Goal: Check status

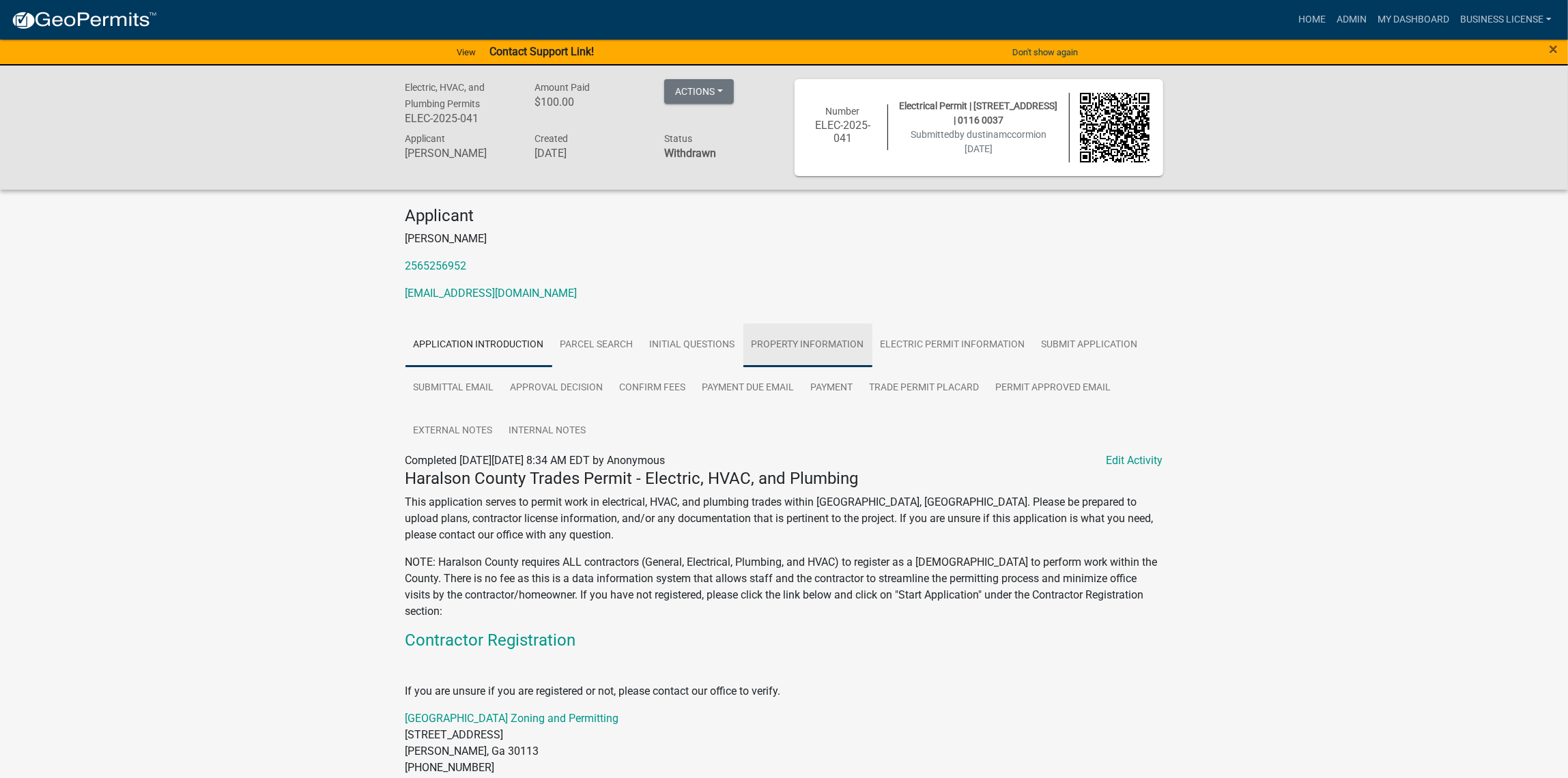
click at [846, 345] on link "Property Information" at bounding box center [808, 345] width 129 height 44
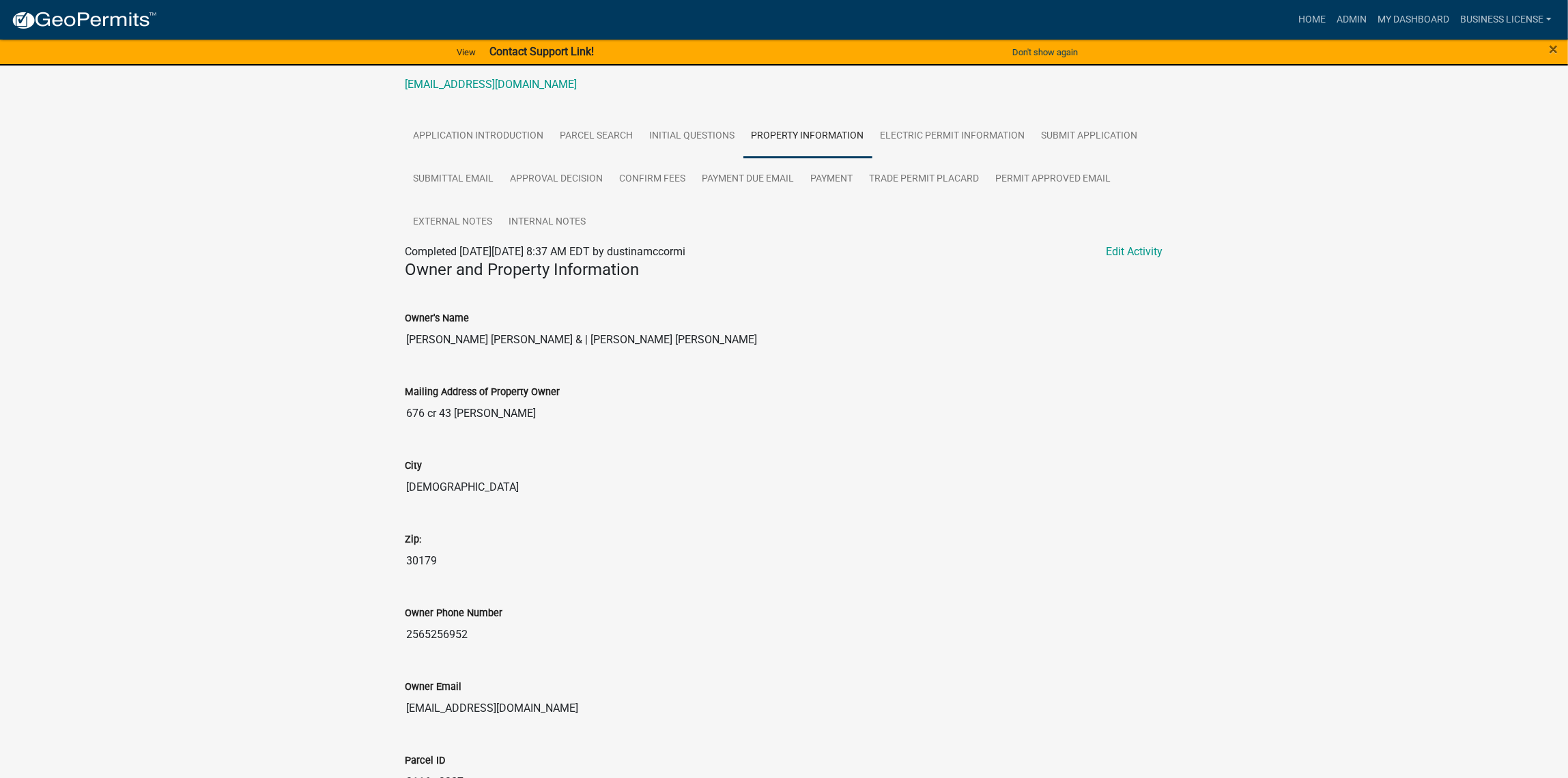
scroll to position [7, 0]
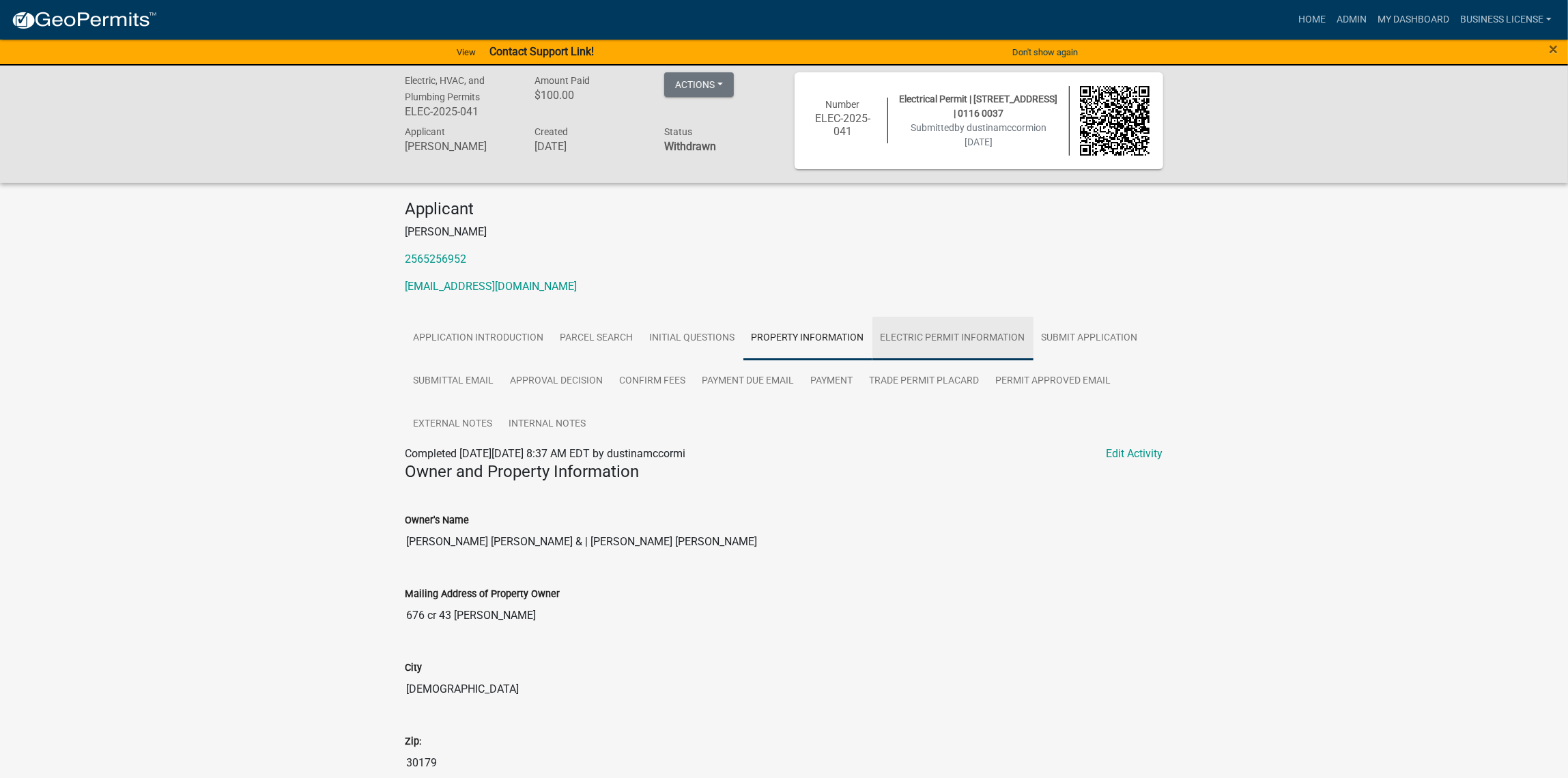
click at [936, 345] on link "Electric Permit Information" at bounding box center [953, 338] width 161 height 44
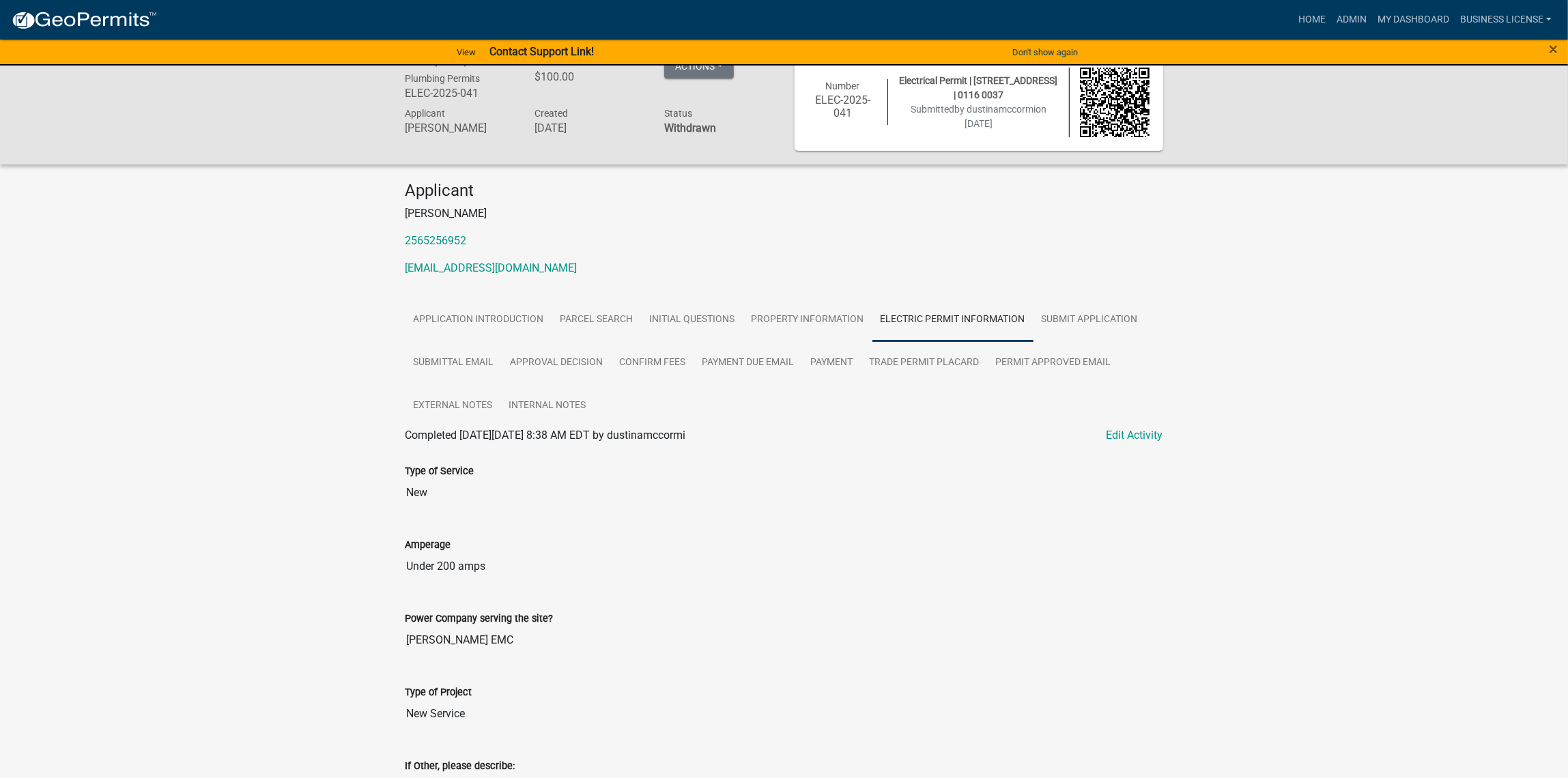
scroll to position [0, 0]
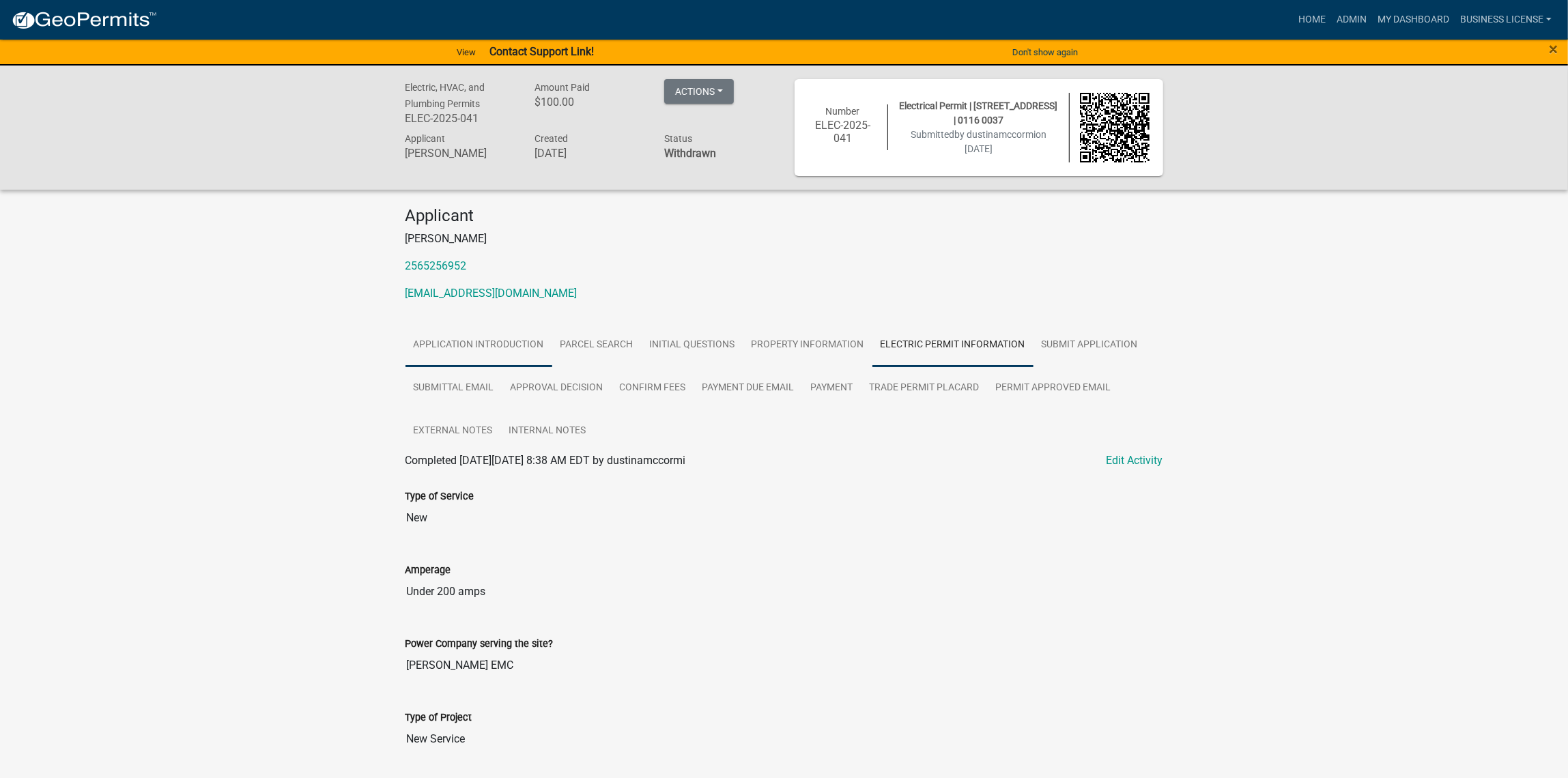
click at [521, 343] on link "Application Introduction" at bounding box center [479, 345] width 147 height 44
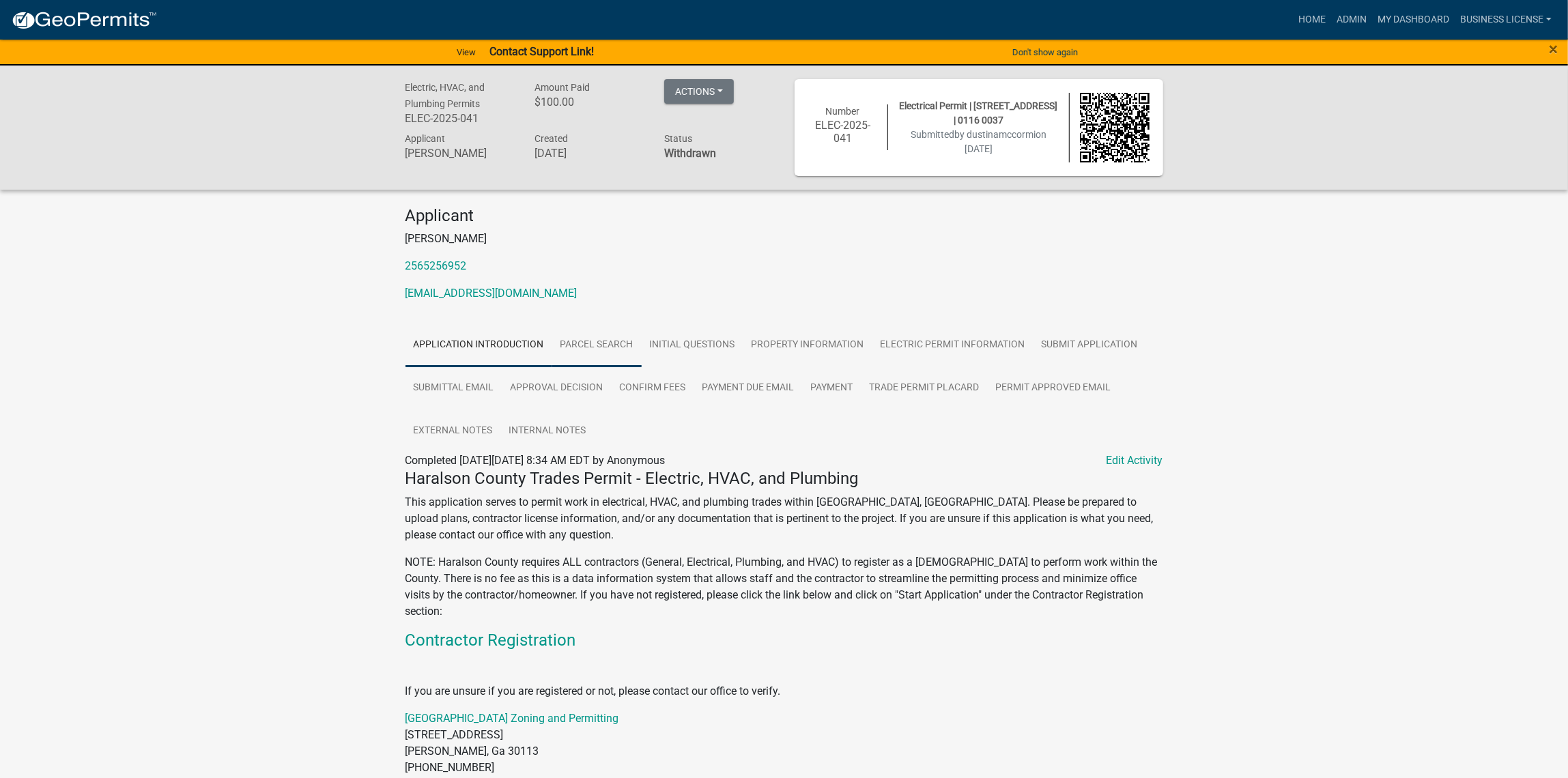
click at [604, 331] on link "Parcel search" at bounding box center [597, 345] width 89 height 44
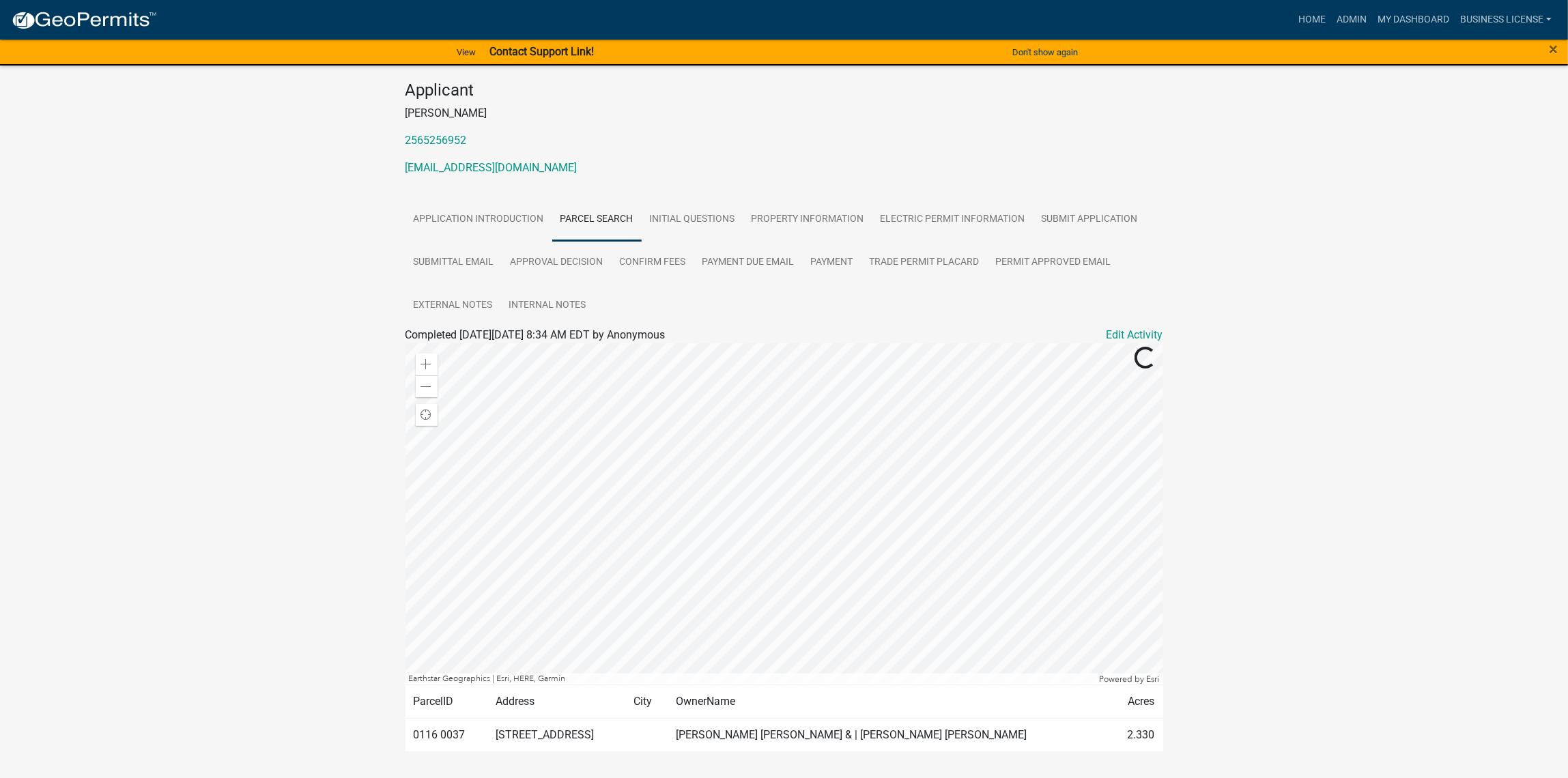
scroll to position [167, 0]
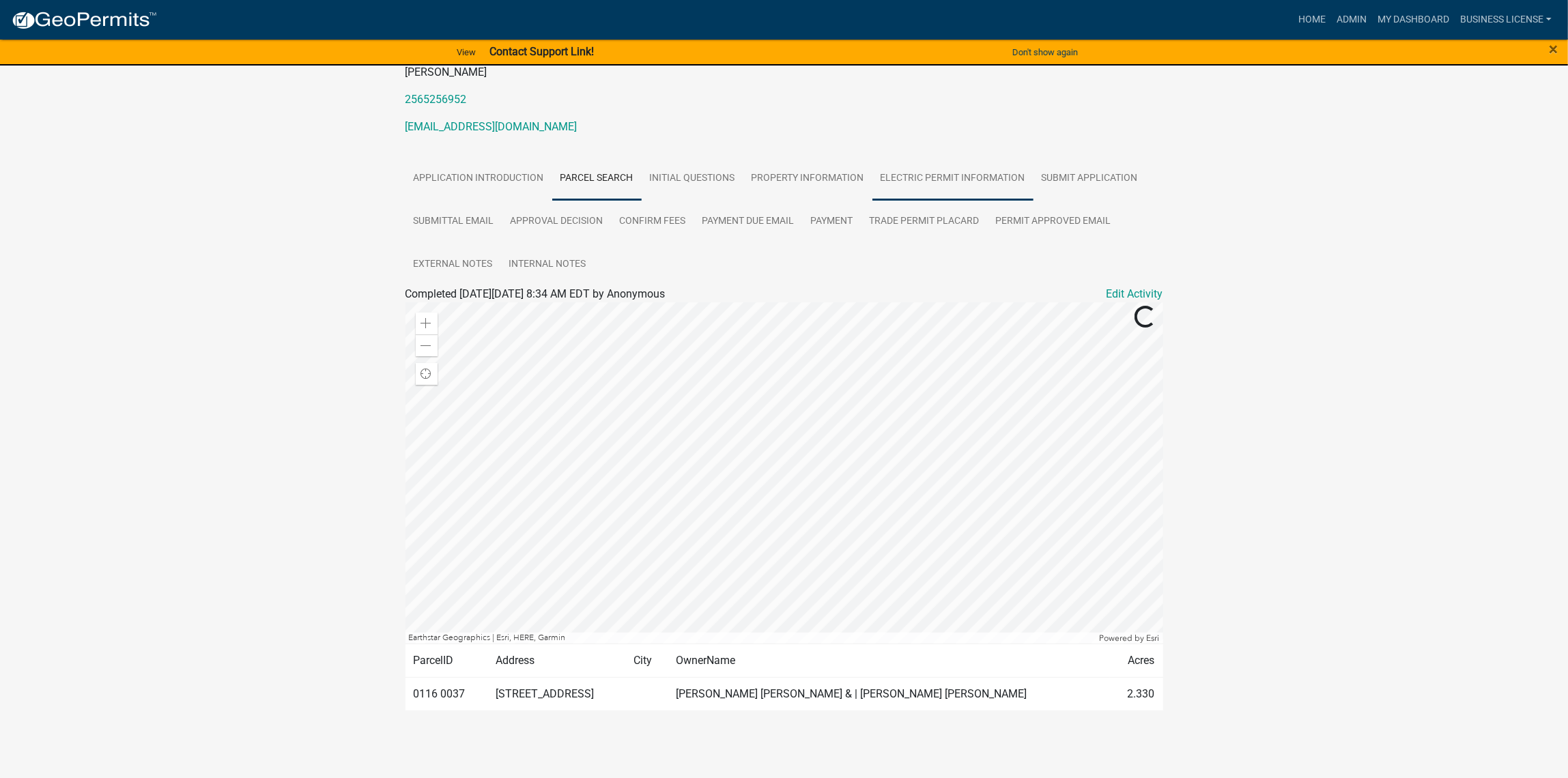
click at [973, 183] on link "Electric Permit Information" at bounding box center [953, 179] width 161 height 44
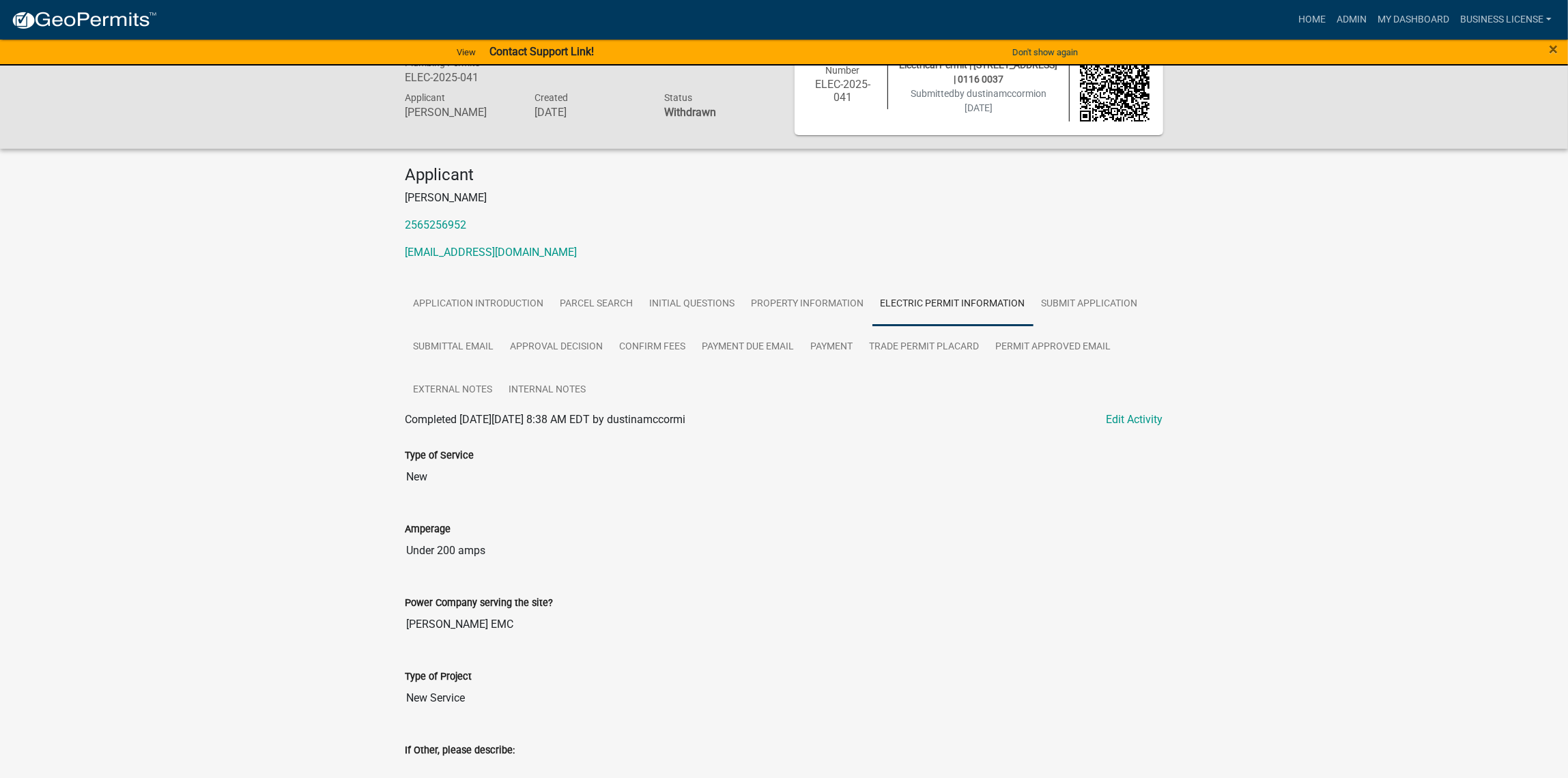
scroll to position [0, 0]
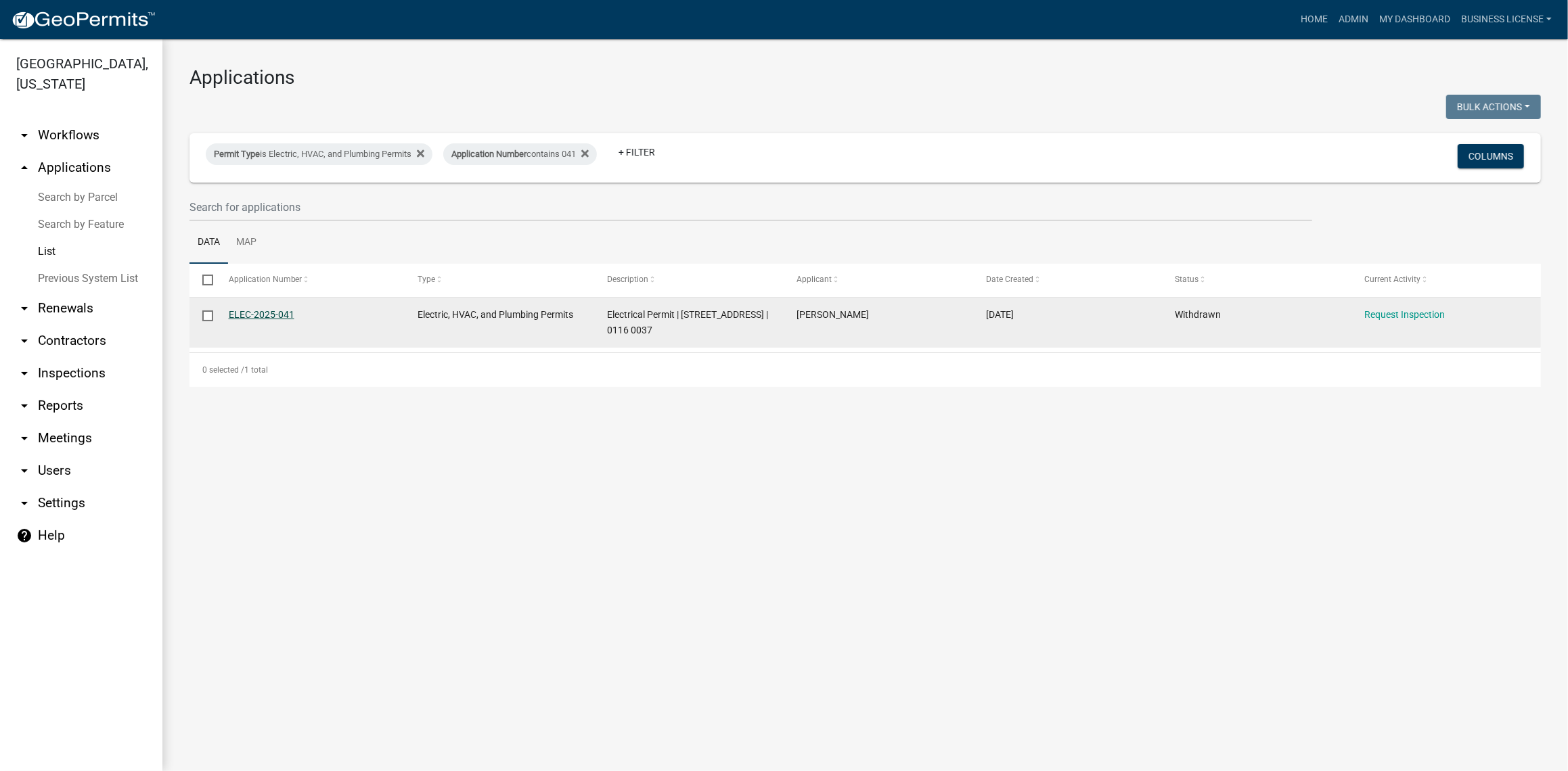
click at [282, 319] on link "ELEC-2025-041" at bounding box center [261, 315] width 66 height 11
